Goal: Find specific page/section

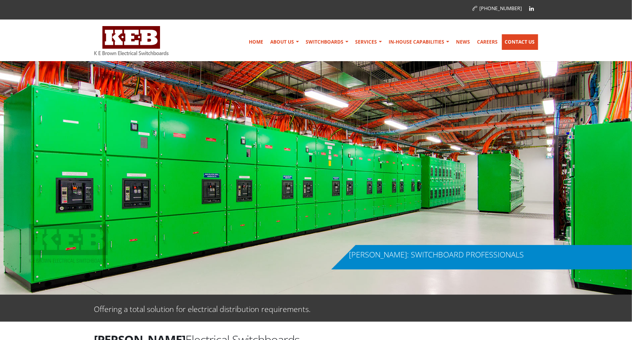
click at [510, 40] on link "Contact Us" at bounding box center [520, 42] width 36 height 16
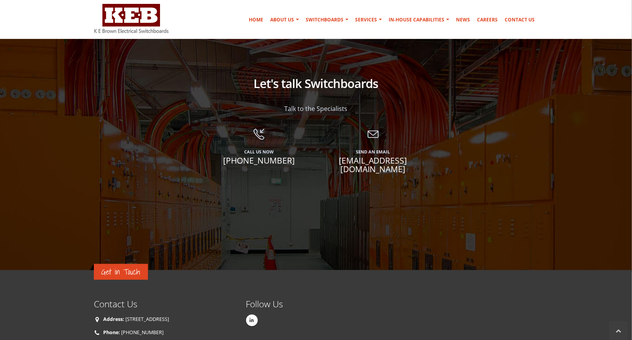
scroll to position [584, 0]
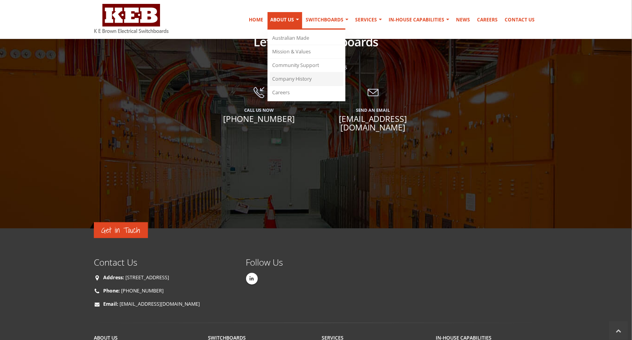
click at [291, 81] on link "Company History" at bounding box center [306, 79] width 74 height 14
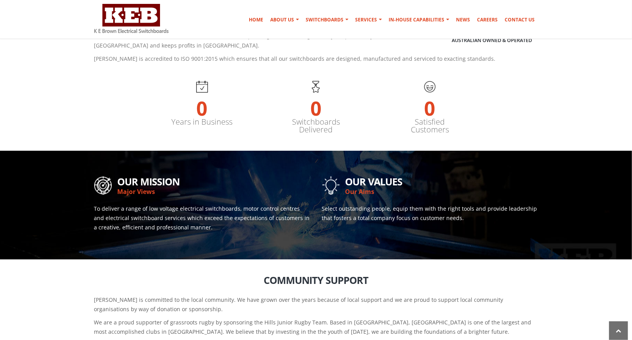
scroll to position [221, 0]
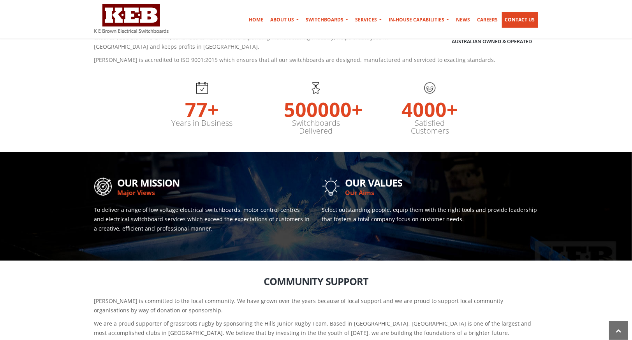
click at [525, 21] on link "Contact Us" at bounding box center [520, 20] width 36 height 16
